Goal: Task Accomplishment & Management: Check status

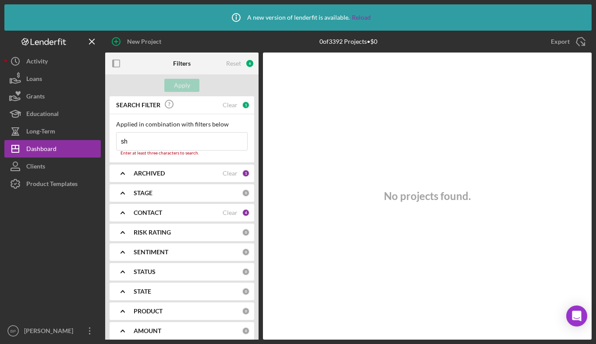
type input "s"
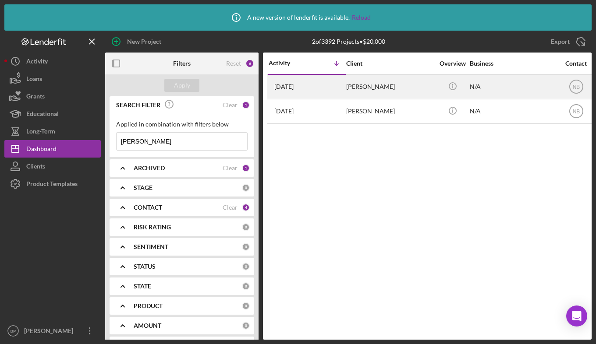
type input "[PERSON_NAME]"
click at [294, 85] on time "[DATE]" at bounding box center [283, 86] width 19 height 7
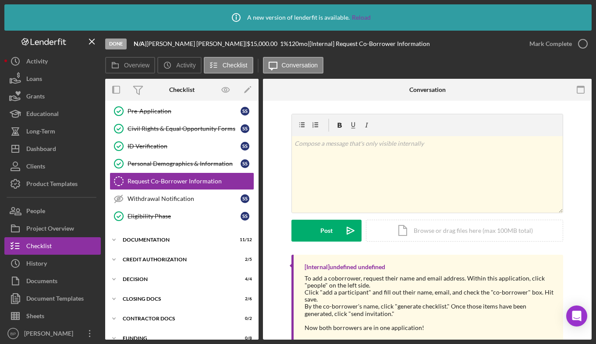
scroll to position [85, 0]
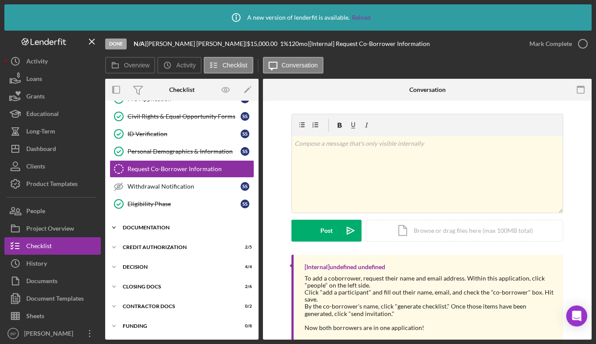
click at [114, 225] on icon "Icon/Expander" at bounding box center [114, 228] width 18 height 18
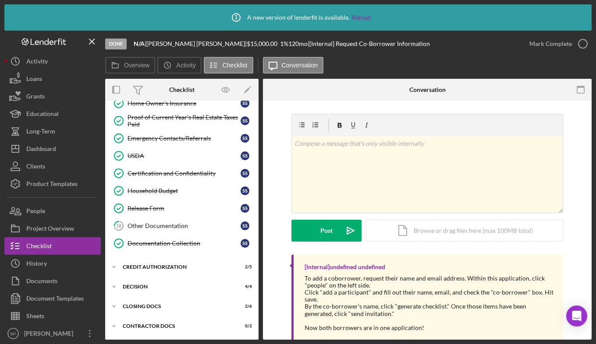
scroll to position [301, 0]
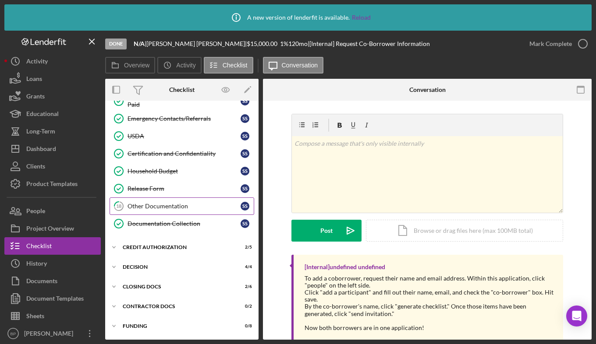
click at [167, 205] on div "Other Documentation" at bounding box center [184, 206] width 113 height 7
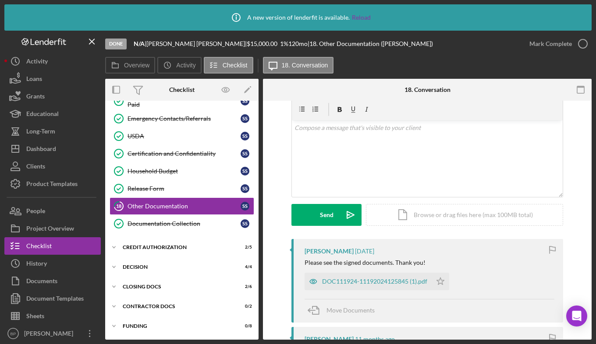
scroll to position [65, 0]
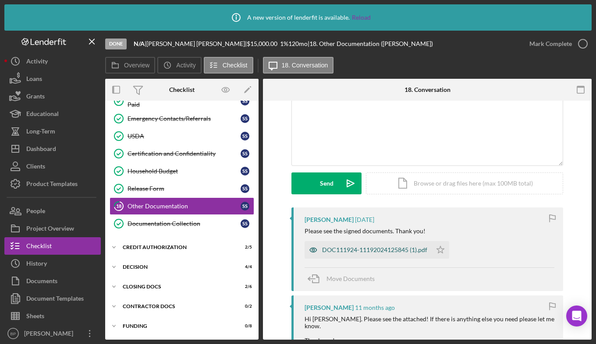
click at [356, 248] on div "DOC111924-11192024125845 (1).pdf" at bounding box center [374, 250] width 105 height 7
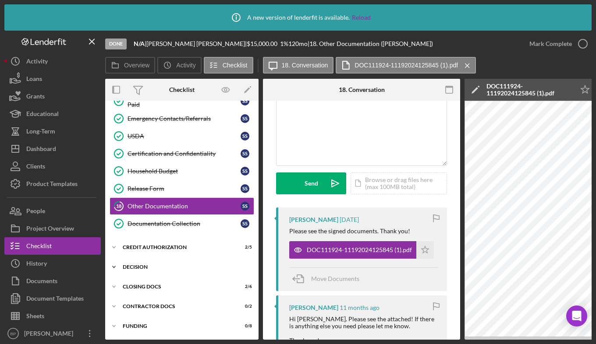
click at [111, 264] on icon "Icon/Expander" at bounding box center [114, 268] width 18 height 18
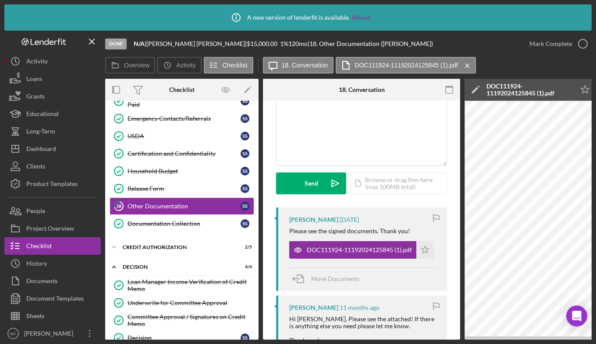
scroll to position [378, 0]
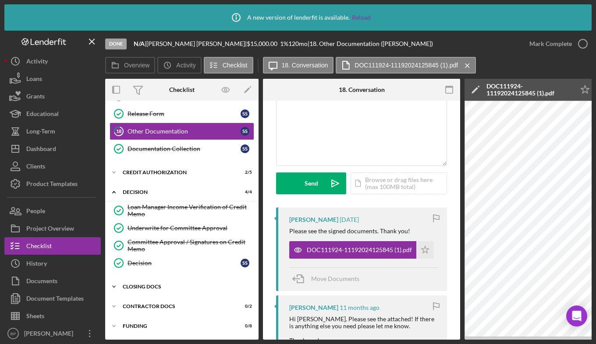
click at [117, 283] on icon "Icon/Expander" at bounding box center [114, 287] width 18 height 18
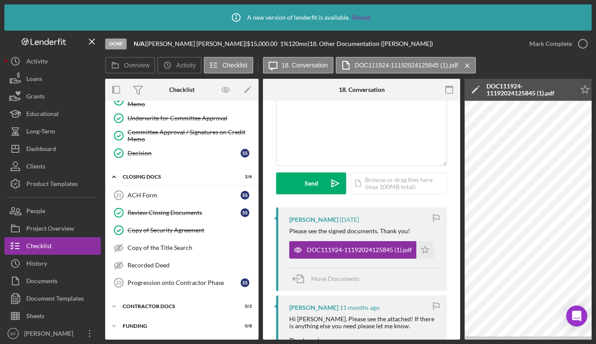
scroll to position [488, 0]
click at [184, 280] on div "Progression onto Contractor Phase" at bounding box center [184, 283] width 113 height 7
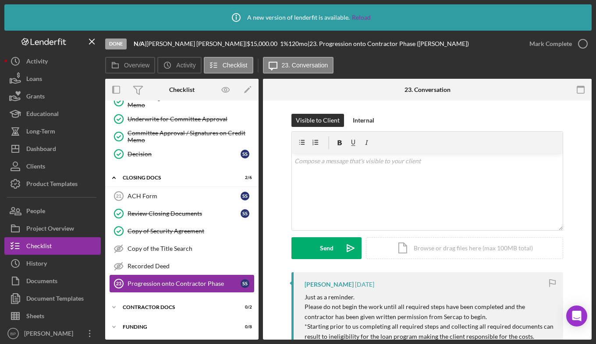
scroll to position [485, 0]
click at [127, 306] on div "Contractor Docs" at bounding box center [185, 306] width 125 height 5
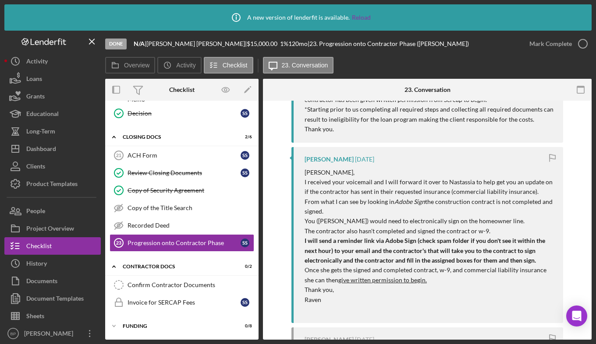
scroll to position [220, 0]
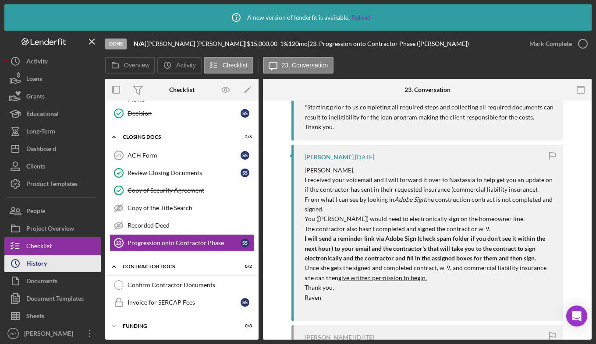
click at [37, 263] on div "History" at bounding box center [36, 265] width 21 height 20
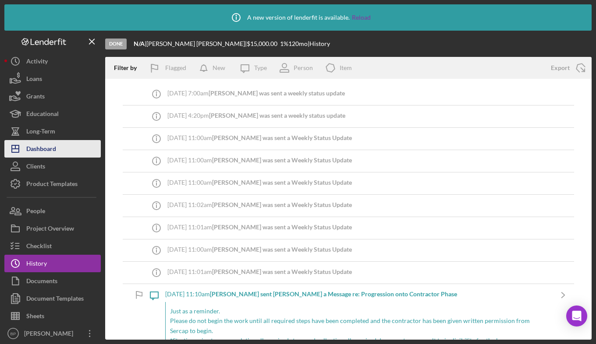
click at [53, 149] on div "Dashboard" at bounding box center [41, 150] width 30 height 20
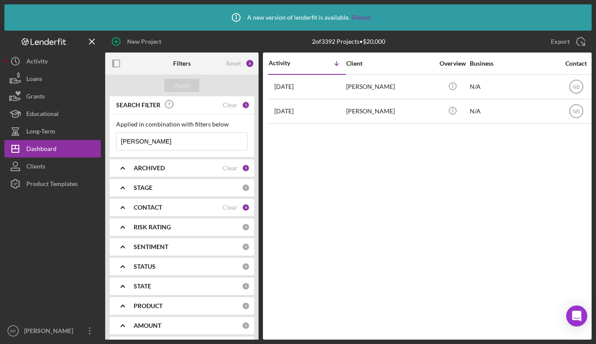
click at [481, 182] on div "Activity Icon/Table Sort Arrow Client Overview Business Contact Product Categor…" at bounding box center [427, 196] width 329 height 287
